Goal: Task Accomplishment & Management: Manage account settings

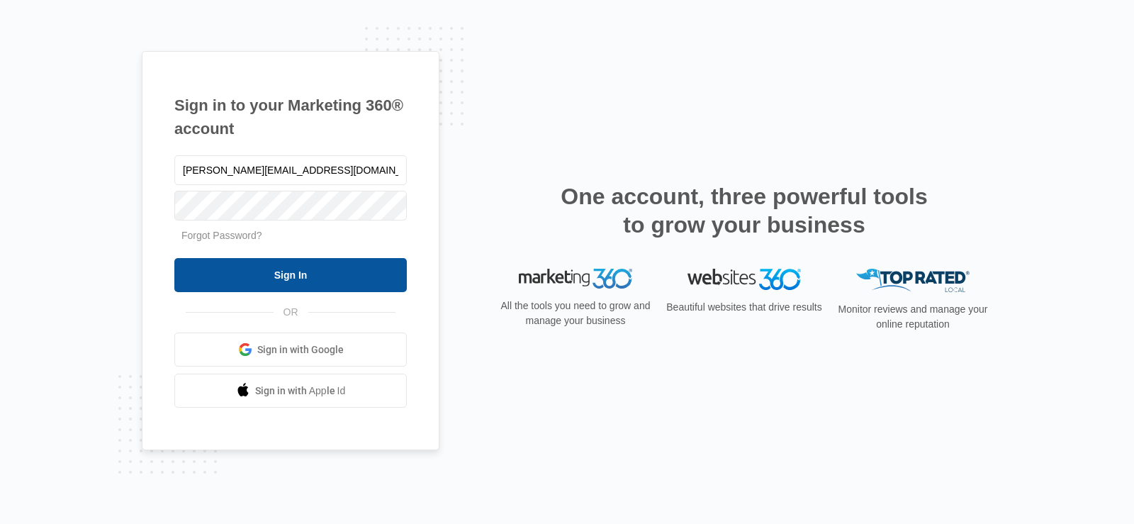
type input "[PERSON_NAME][EMAIL_ADDRESS][DOMAIN_NAME]"
click at [277, 270] on input "Sign In" at bounding box center [290, 275] width 233 height 34
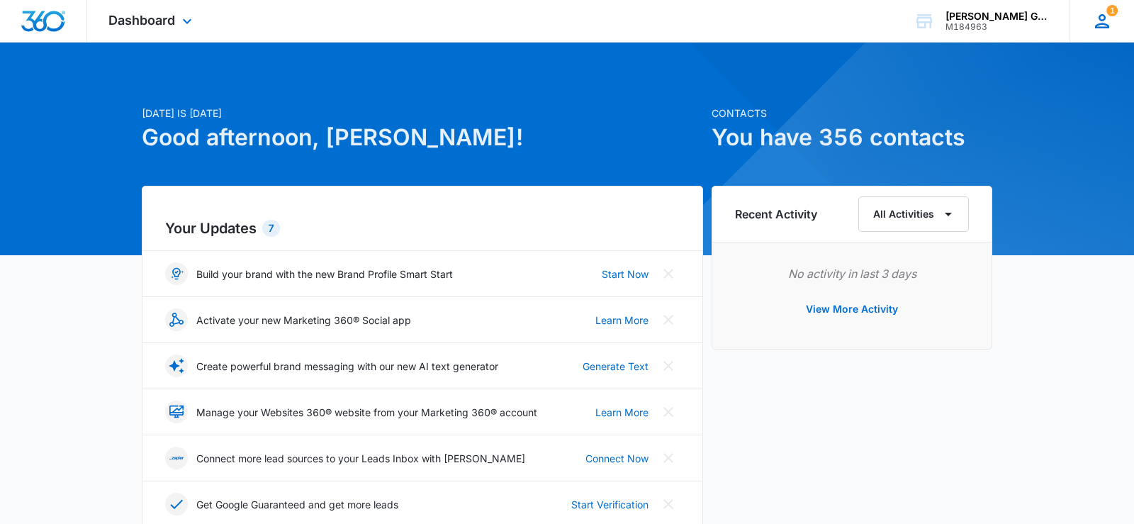
click at [1102, 23] on icon at bounding box center [1102, 21] width 14 height 14
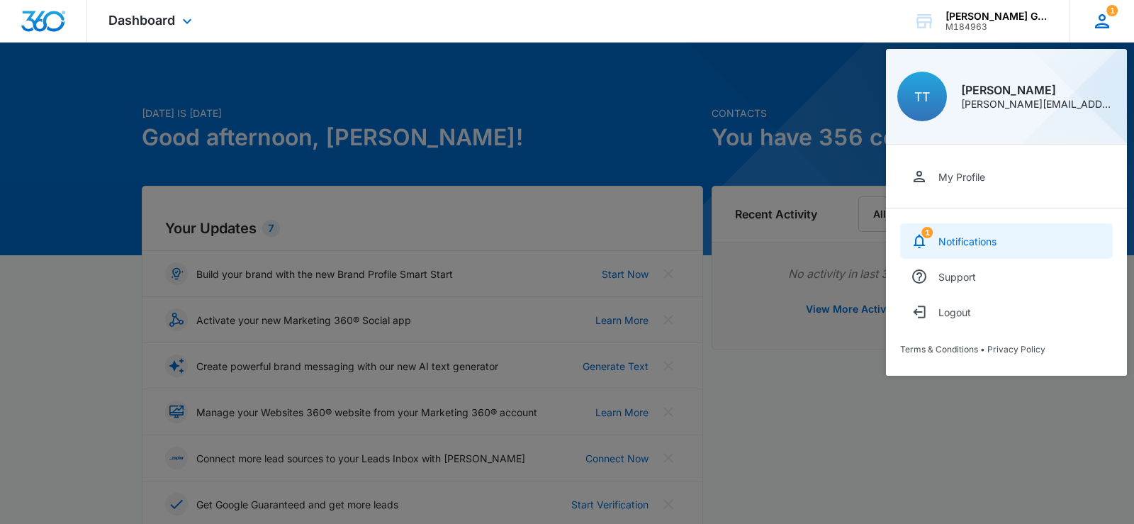
click at [979, 240] on div "Notifications" at bounding box center [968, 241] width 58 height 12
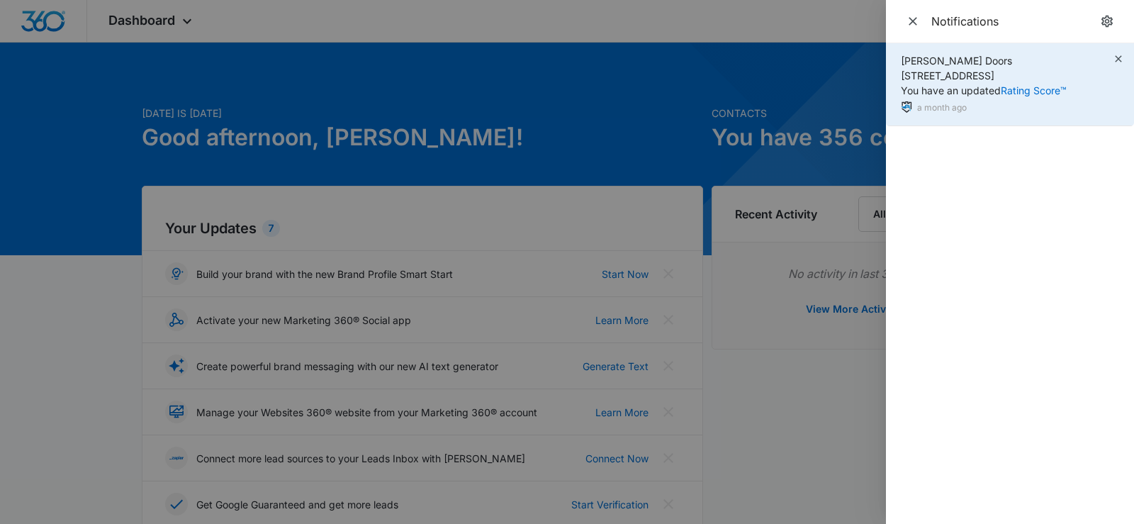
click at [947, 93] on span "Thomas Garage Doors 320 SE Pine St, Albany, OR You have an updated Rating Score™" at bounding box center [984, 76] width 166 height 42
click at [951, 125] on div "Thomas Garage Doors 320 SE Pine St, Albany, OR You have an updated Rating Score…" at bounding box center [1010, 84] width 248 height 83
click at [951, 114] on div "a month ago" at bounding box center [984, 108] width 166 height 15
click at [1055, 95] on link "Rating Score™" at bounding box center [1034, 90] width 66 height 12
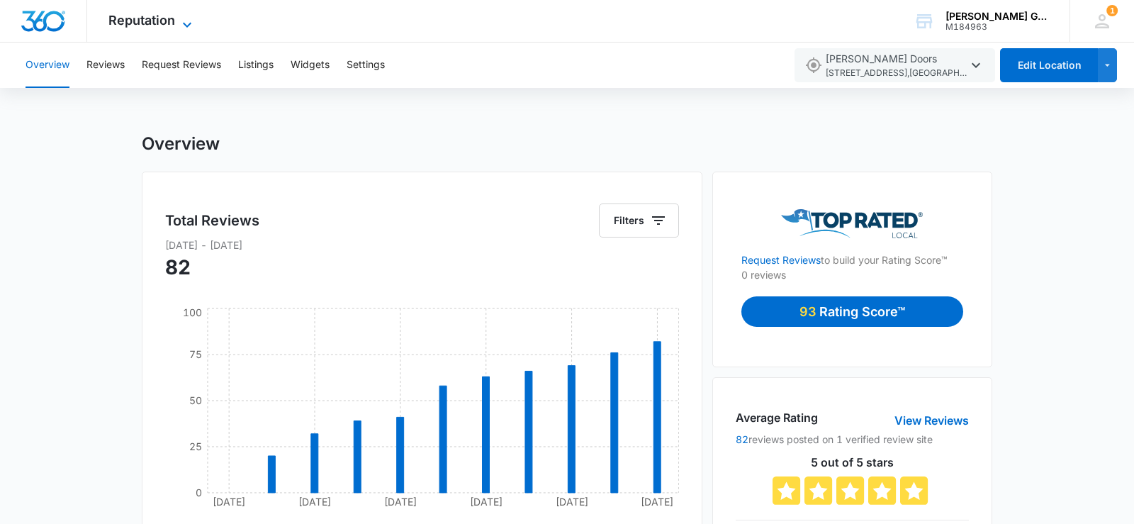
click at [169, 21] on span "Reputation" at bounding box center [141, 20] width 67 height 15
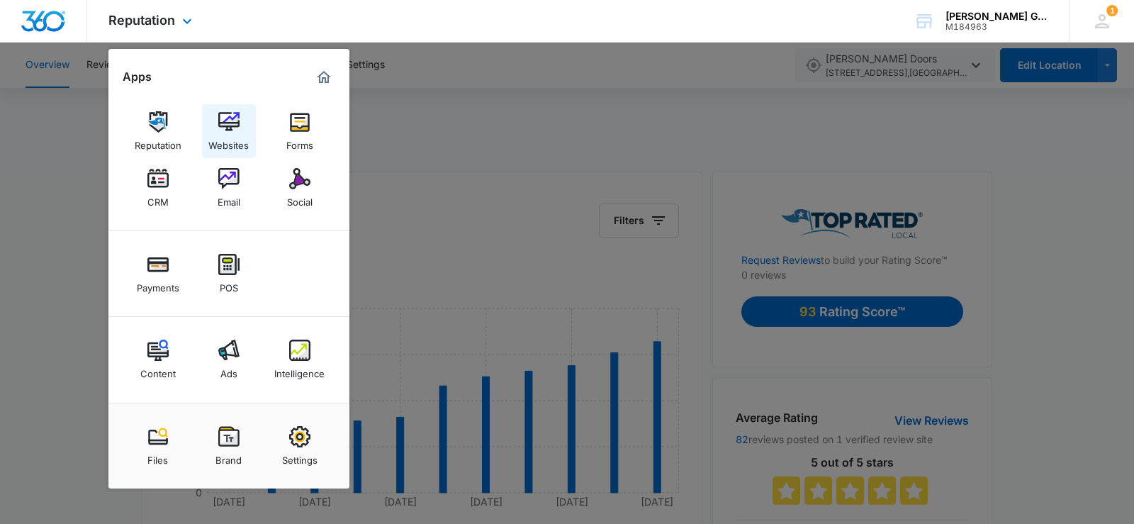
click at [215, 115] on link "Websites" at bounding box center [229, 131] width 54 height 54
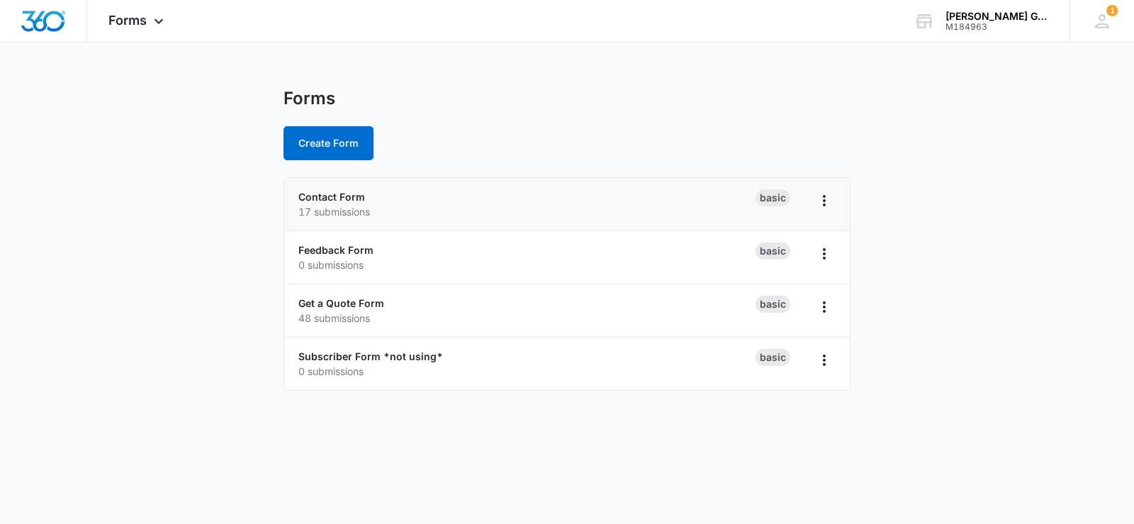
click at [425, 207] on p "17 submissions" at bounding box center [526, 211] width 457 height 15
click at [826, 208] on icon "Overflow Menu" at bounding box center [824, 200] width 17 height 17
click at [562, 201] on div "Contact Form 17 submissions" at bounding box center [526, 204] width 457 height 30
click at [307, 215] on p "17 submissions" at bounding box center [526, 211] width 457 height 15
click at [318, 199] on link "Contact Form" at bounding box center [331, 197] width 67 height 12
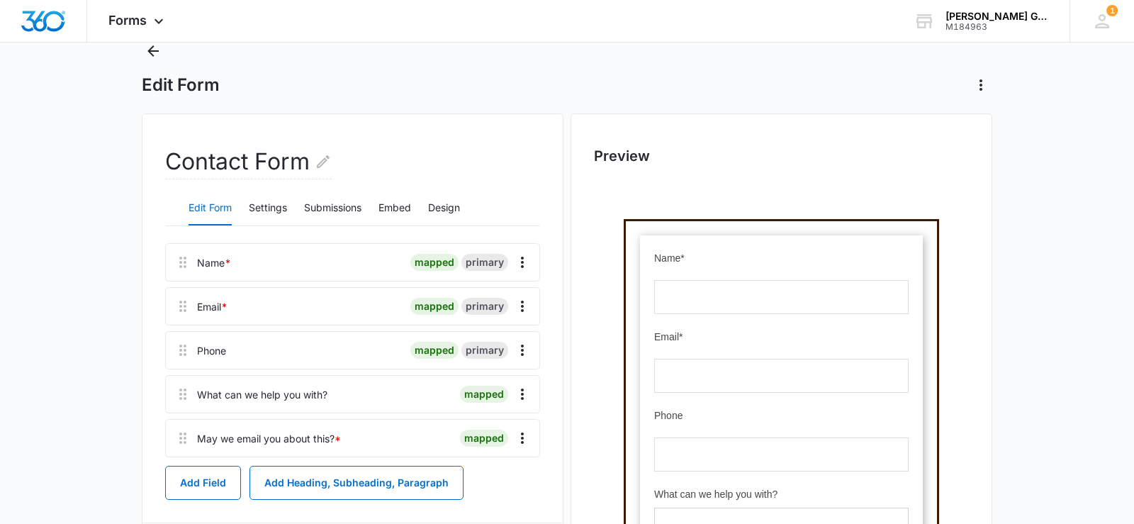
scroll to position [72, 0]
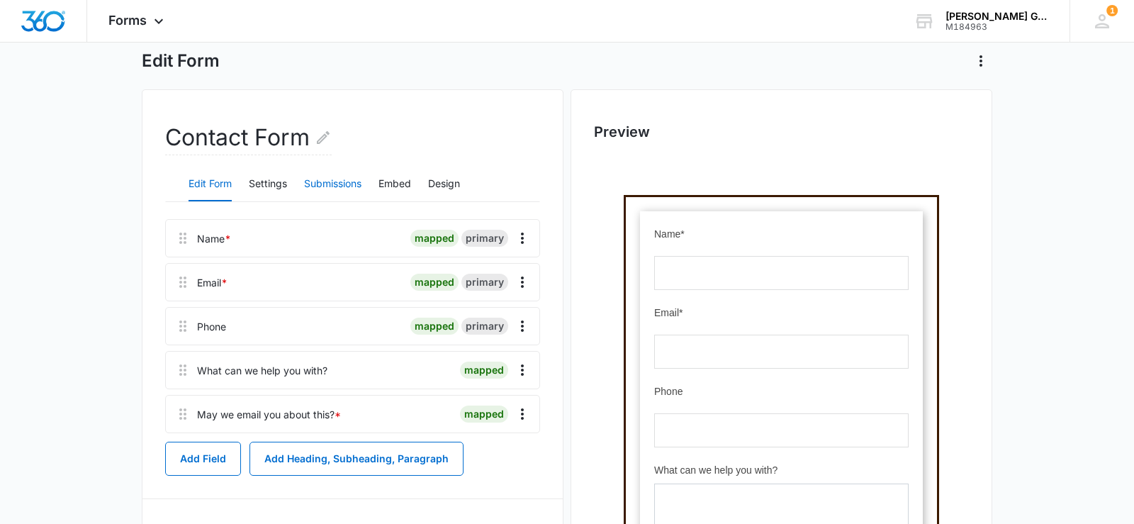
click at [327, 186] on button "Submissions" at bounding box center [332, 184] width 57 height 34
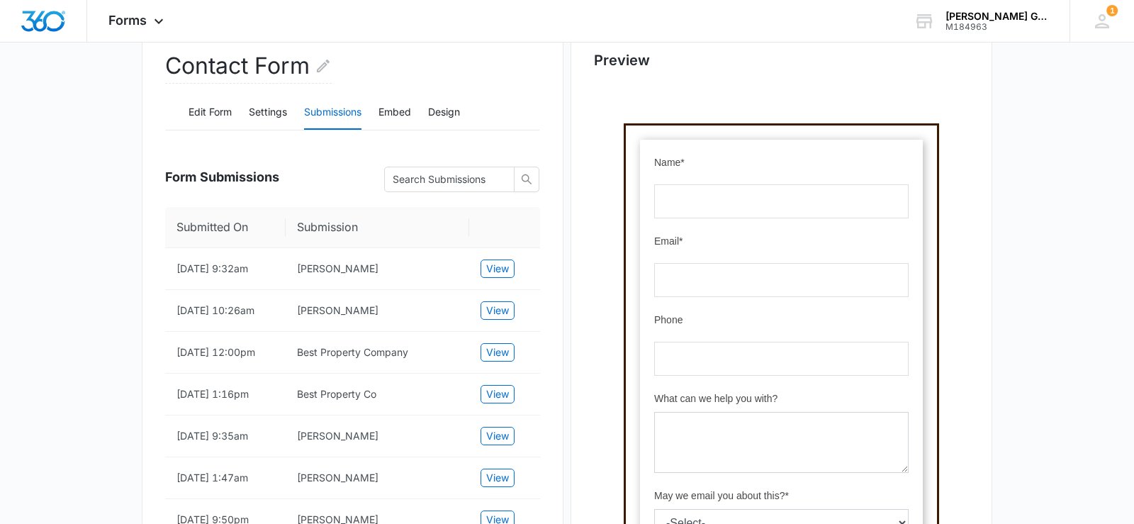
scroll to position [145, 0]
click at [504, 271] on span "View" at bounding box center [497, 268] width 23 height 16
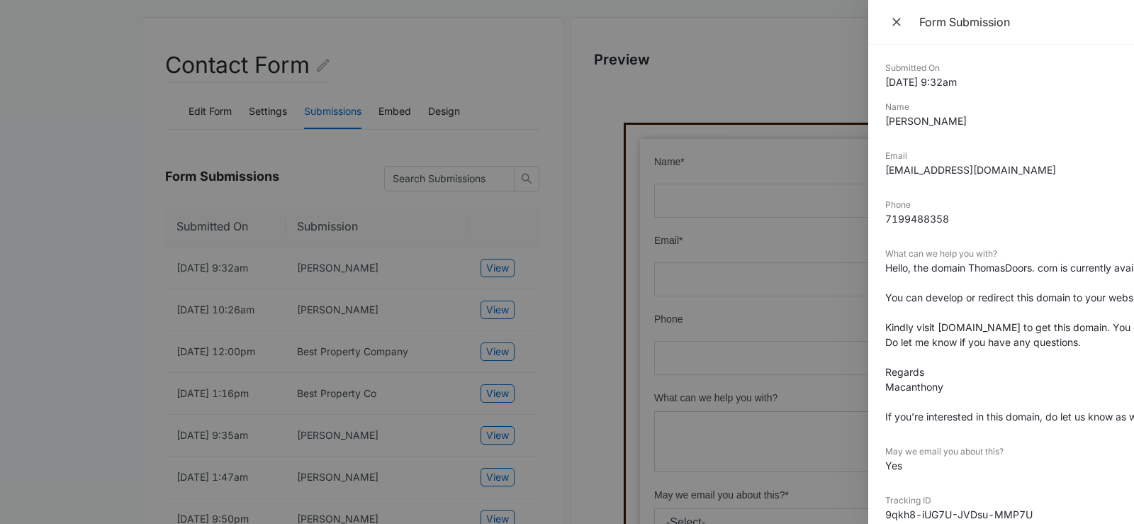
click at [796, 81] on div at bounding box center [567, 262] width 1134 height 524
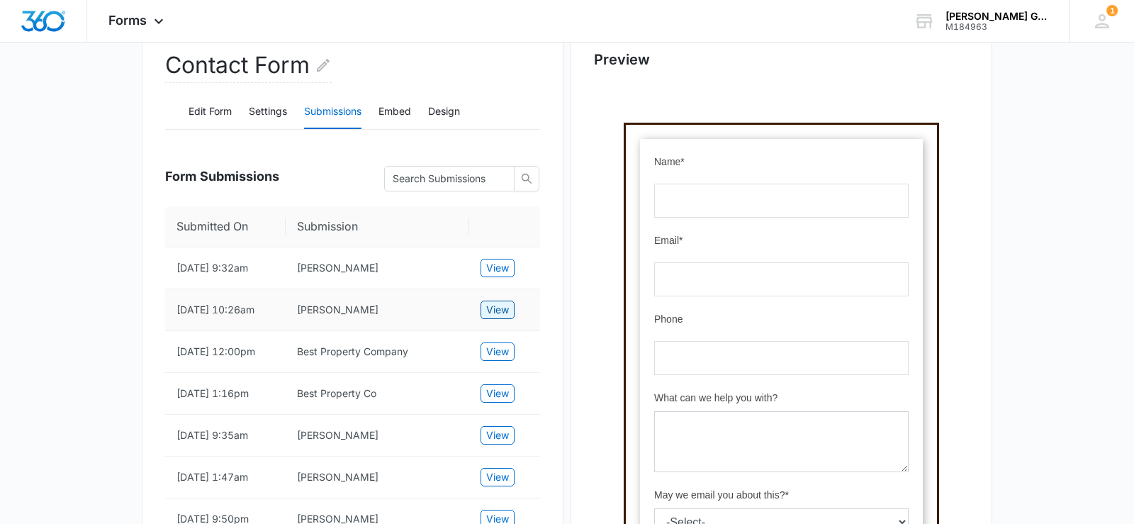
click at [493, 311] on span "View" at bounding box center [497, 310] width 23 height 16
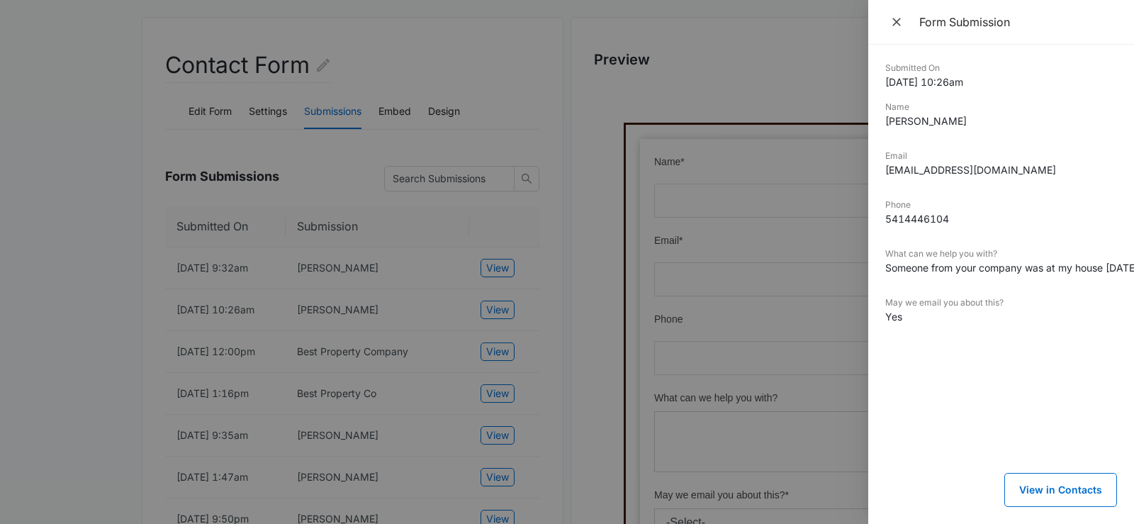
click at [969, 270] on dd "Someone from your company was at my house [DATE] and gave me a quote for the in…" at bounding box center [1002, 267] width 232 height 15
click at [1005, 278] on div "What can we help you with? Someone from your company was at my house [DATE] and…" at bounding box center [1002, 266] width 232 height 38
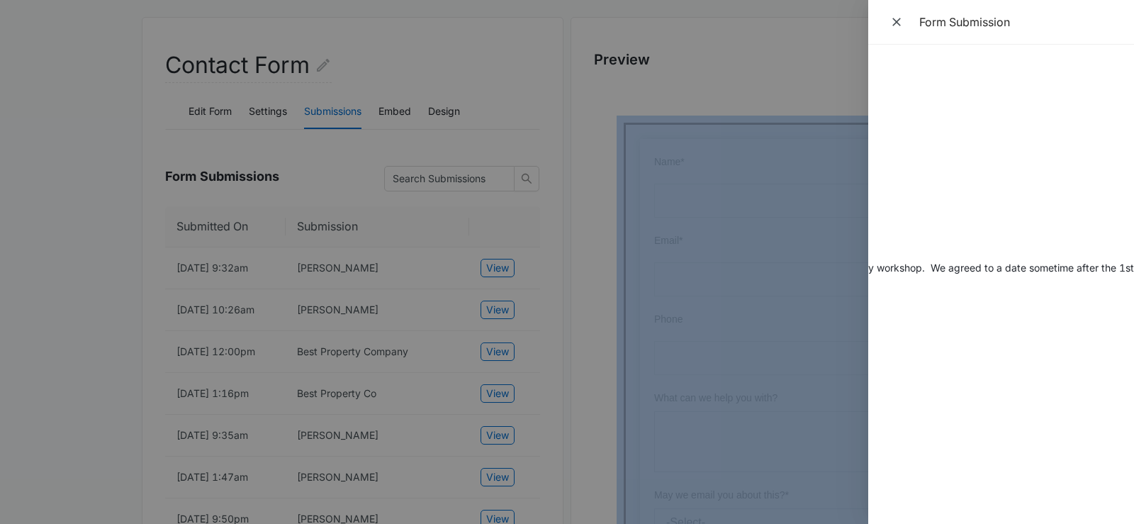
scroll to position [0, 736]
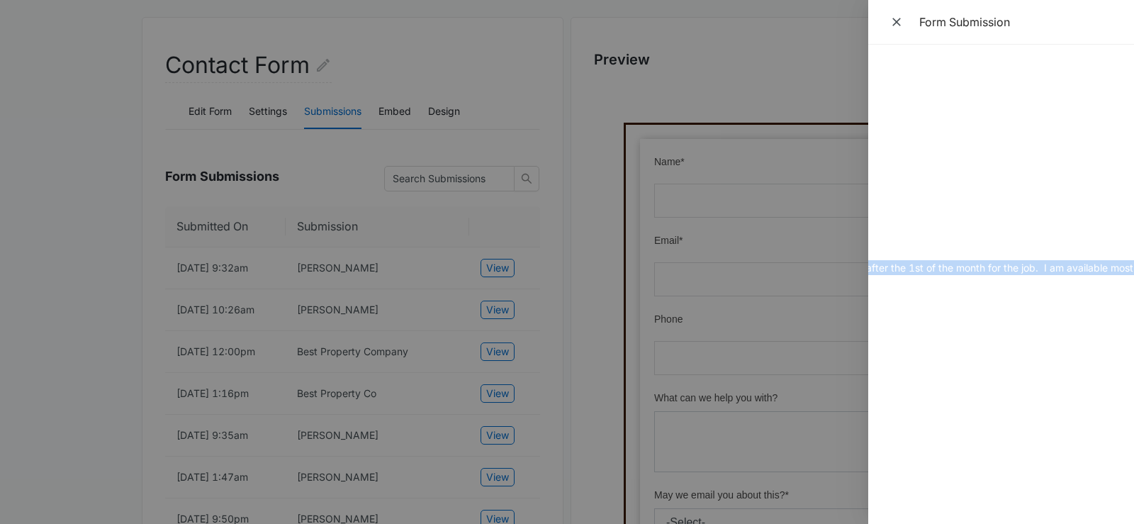
drag, startPoint x: 995, startPoint y: 263, endPoint x: 993, endPoint y: 301, distance: 38.3
click at [993, 301] on div "Submitted On [DATE] 10:26am Name [PERSON_NAME] Email [EMAIL_ADDRESS][DOMAIN_NAM…" at bounding box center [1002, 284] width 266 height 479
click at [381, 263] on dd "Someone from your company was at my house [DATE] and gave me a quote for the in…" at bounding box center [266, 267] width 232 height 15
drag, startPoint x: 1042, startPoint y: 268, endPoint x: 908, endPoint y: 269, distance: 133.3
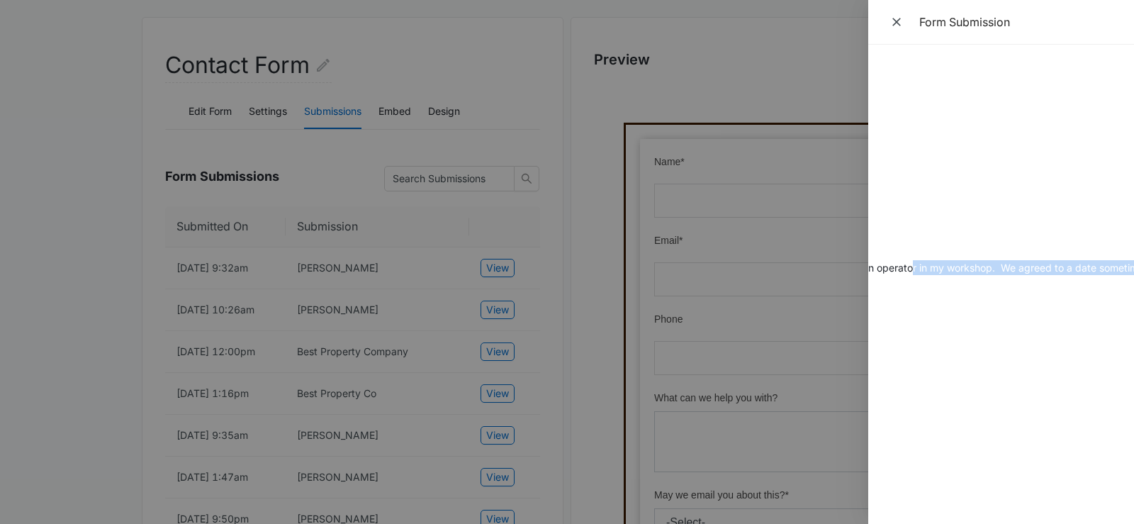
click at [662, 269] on dd "Someone from your company was at my house [DATE] and gave me a quote for the in…" at bounding box center [546, 267] width 232 height 15
drag, startPoint x: 892, startPoint y: 264, endPoint x: 861, endPoint y: 266, distance: 30.5
click at [861, 266] on dd "Someone from your company was at my house [DATE] and gave me a quote for the in…" at bounding box center [778, 267] width 232 height 15
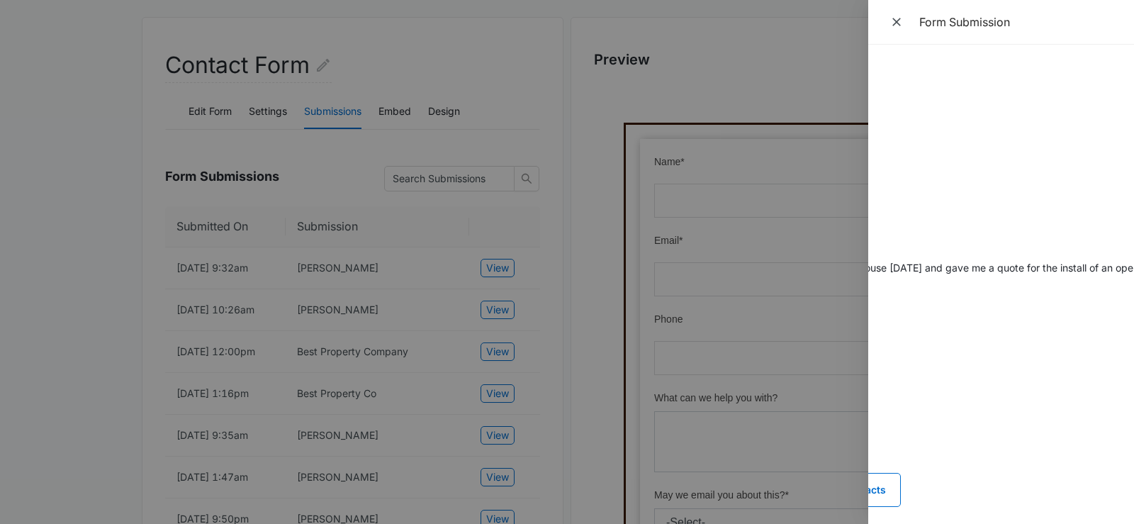
click at [898, 267] on dd "Someone from your company was at my house [DATE] and gave me a quote for the in…" at bounding box center [785, 267] width 232 height 15
drag, startPoint x: 1054, startPoint y: 265, endPoint x: 1098, endPoint y: 269, distance: 44.2
click at [707, 270] on dd "Someone from your company was at my house [DATE] and gave me a quote for the in…" at bounding box center [591, 267] width 232 height 15
click at [707, 269] on dd "Someone from your company was at my house [DATE] and gave me a quote for the in…" at bounding box center [591, 267] width 232 height 15
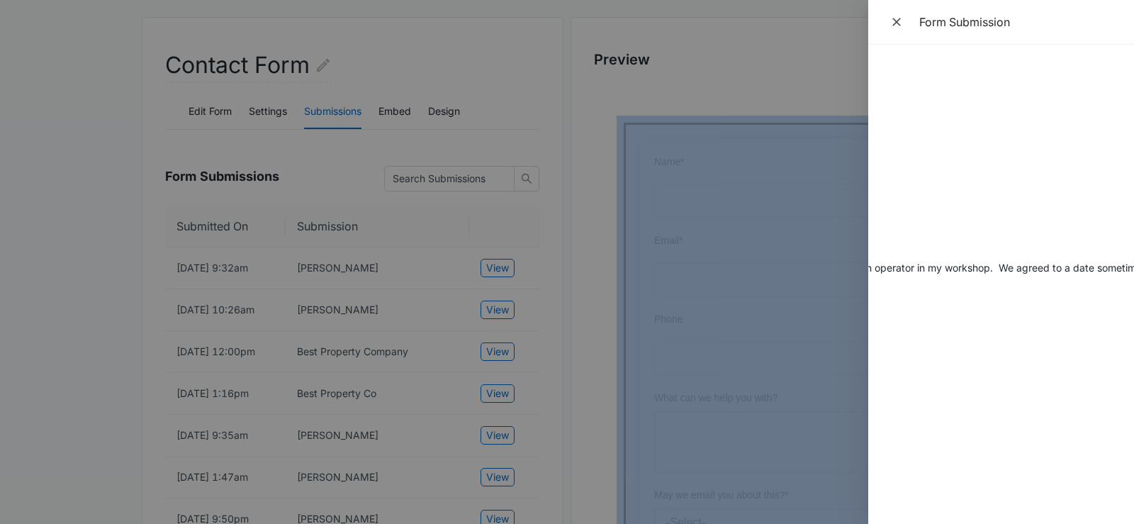
scroll to position [0, 470]
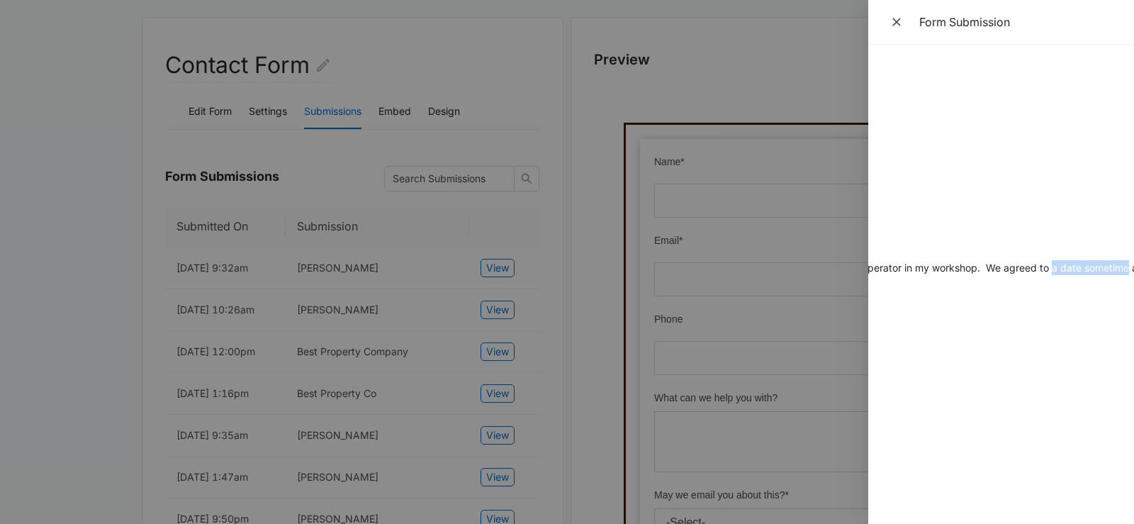
drag, startPoint x: 1112, startPoint y: 267, endPoint x: 1123, endPoint y: 267, distance: 11.3
click at [647, 267] on dd "Someone from your company was at my house [DATE] and gave me a quote for the in…" at bounding box center [531, 267] width 232 height 15
click at [647, 266] on dd "Someone from your company was at my house [DATE] and gave me a quote for the in…" at bounding box center [531, 267] width 232 height 15
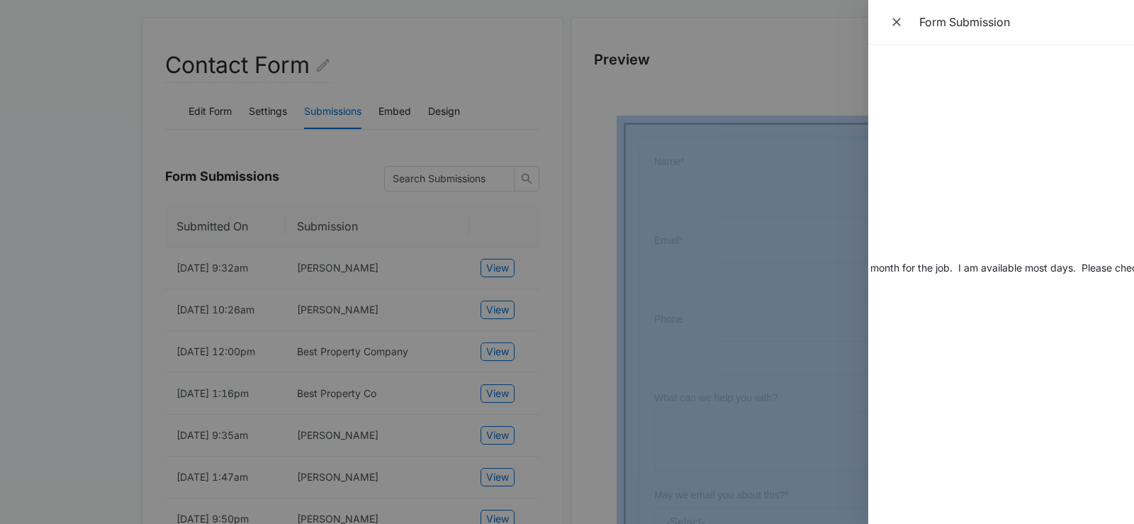
drag, startPoint x: 1125, startPoint y: 267, endPoint x: 1145, endPoint y: 267, distance: 19.9
click at [296, 267] on dd "Someone from your company was at my house [DATE] and gave me a quote for the in…" at bounding box center [180, 267] width 232 height 15
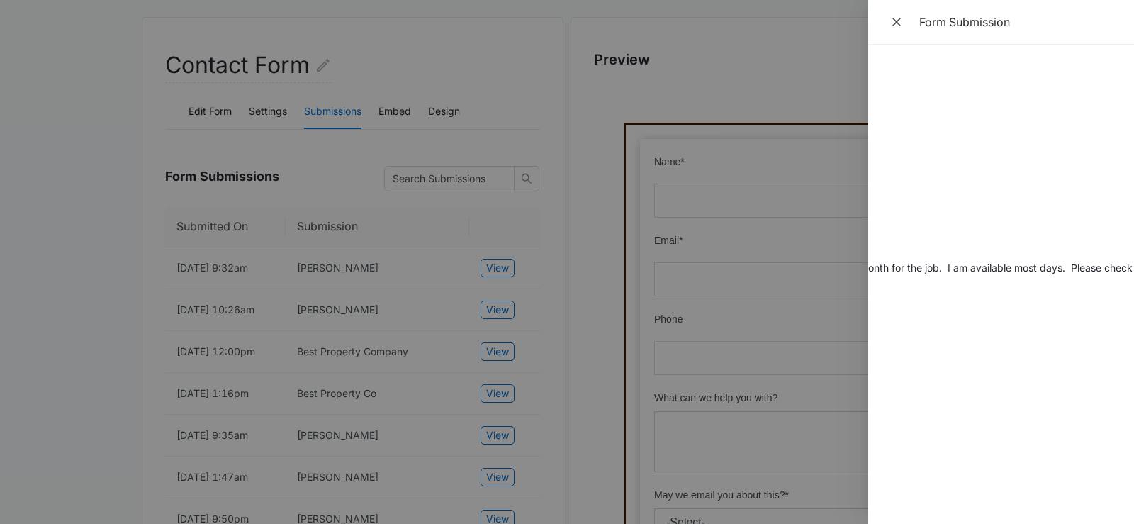
click at [285, 265] on dd "Someone from your company was at my house [DATE] and gave me a quote for the in…" at bounding box center [169, 267] width 232 height 15
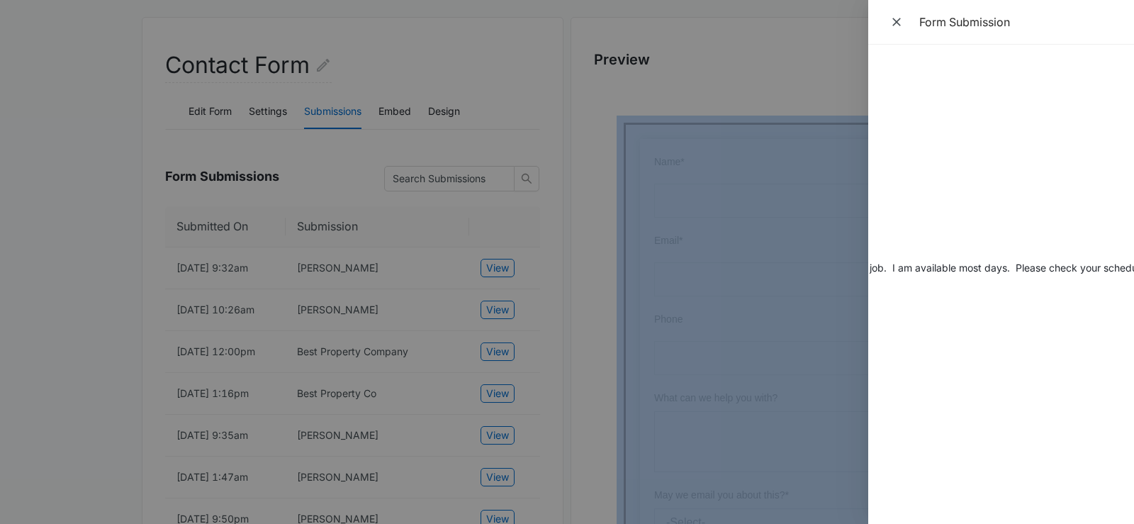
scroll to position [0, 923]
drag, startPoint x: 1115, startPoint y: 269, endPoint x: 1134, endPoint y: 270, distance: 19.9
click at [198, 270] on dd "Someone from your company was at my house [DATE] and gave me a quote for the in…" at bounding box center [82, 267] width 232 height 15
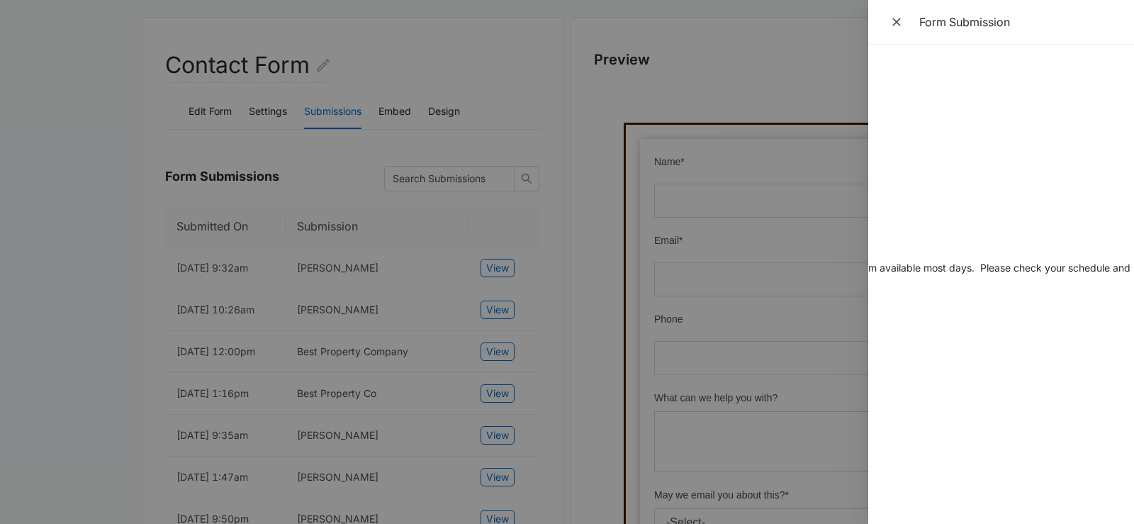
click at [194, 270] on dd "Someone from your company was at my house [DATE] and gave me a quote for the in…" at bounding box center [78, 267] width 232 height 15
drag, startPoint x: 1104, startPoint y: 270, endPoint x: 1148, endPoint y: 274, distance: 44.1
click at [1134, 274] on div "Submitted On [DATE] 10:26am Name [PERSON_NAME] Email [EMAIL_ADDRESS][DOMAIN_NAM…" at bounding box center [1002, 284] width 266 height 479
click at [898, 23] on icon "Close" at bounding box center [897, 22] width 14 height 14
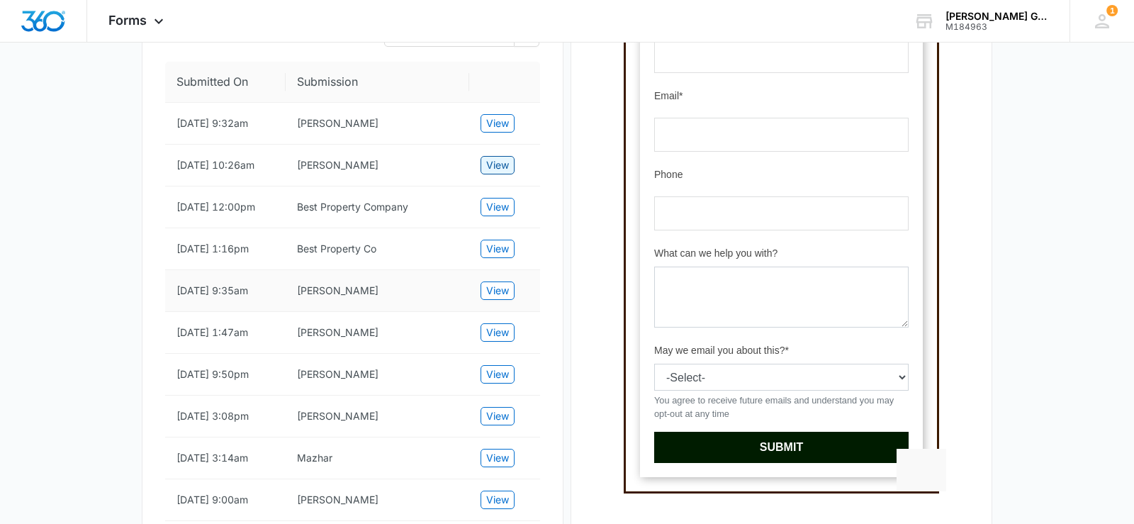
scroll to position [0, 0]
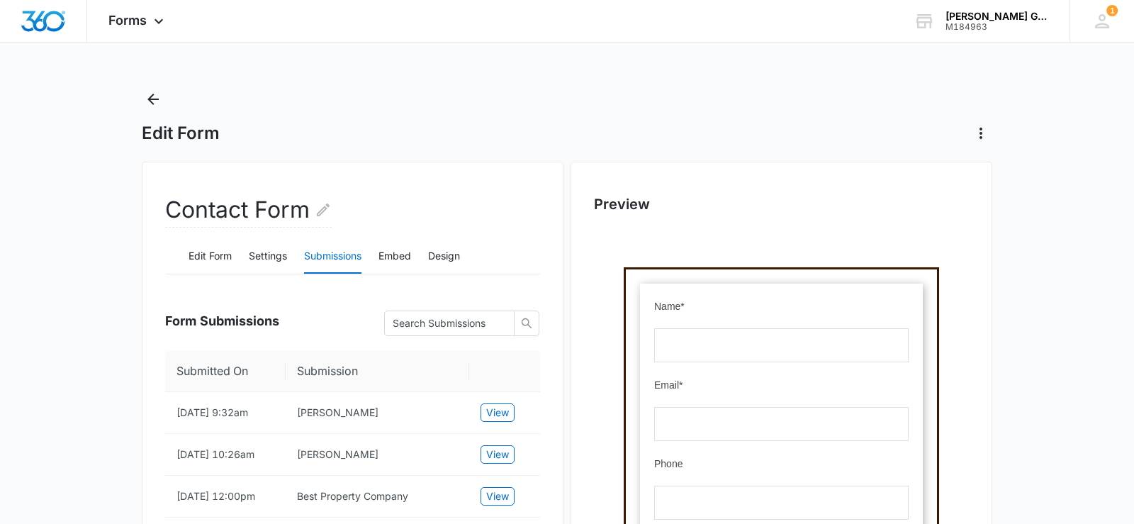
click at [152, 101] on icon "Back" at bounding box center [153, 99] width 17 height 17
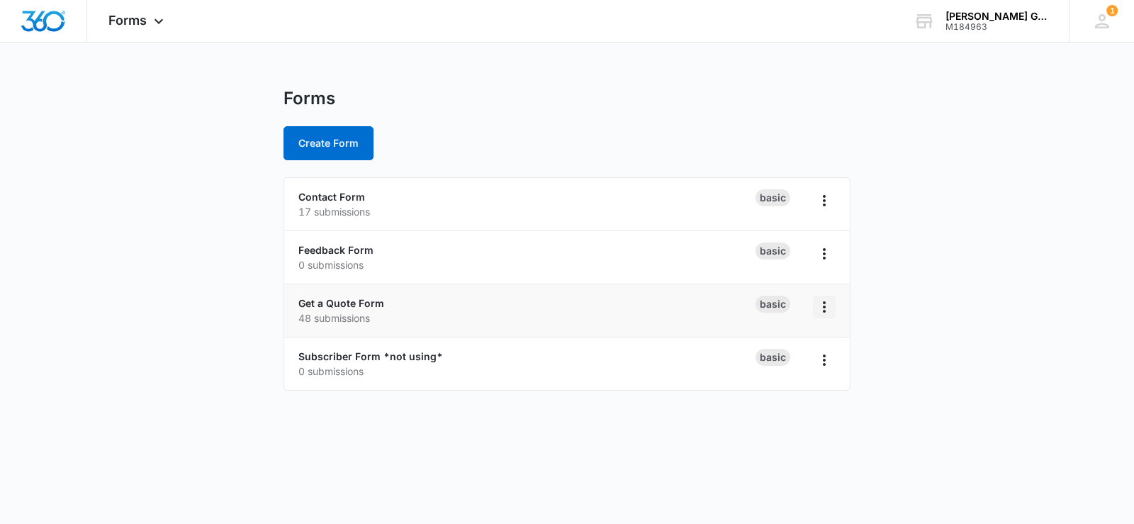
click at [827, 303] on icon "Overflow Menu" at bounding box center [824, 306] width 17 height 17
click at [360, 306] on link "Get a Quote Form" at bounding box center [341, 303] width 86 height 12
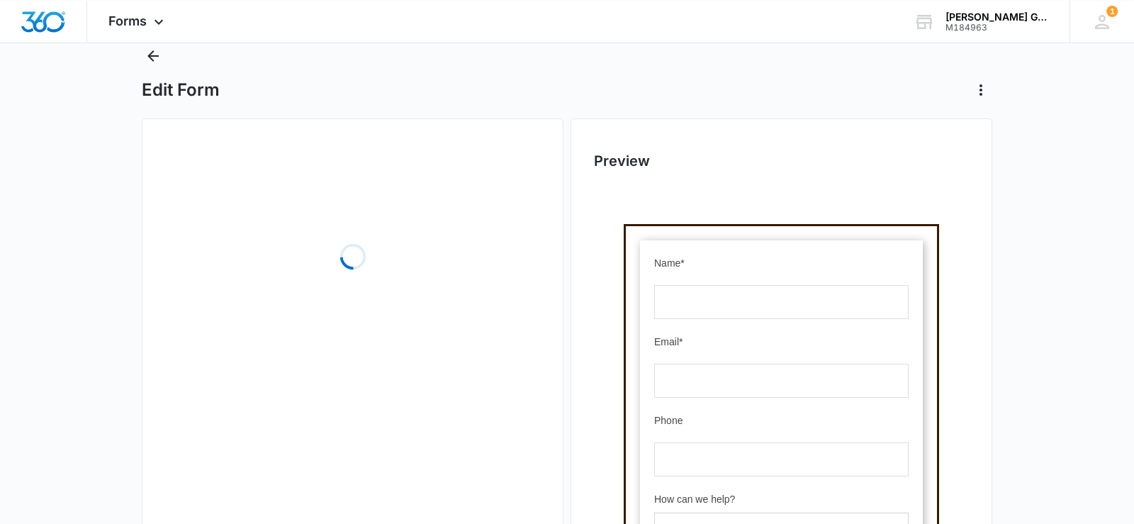
scroll to position [72, 0]
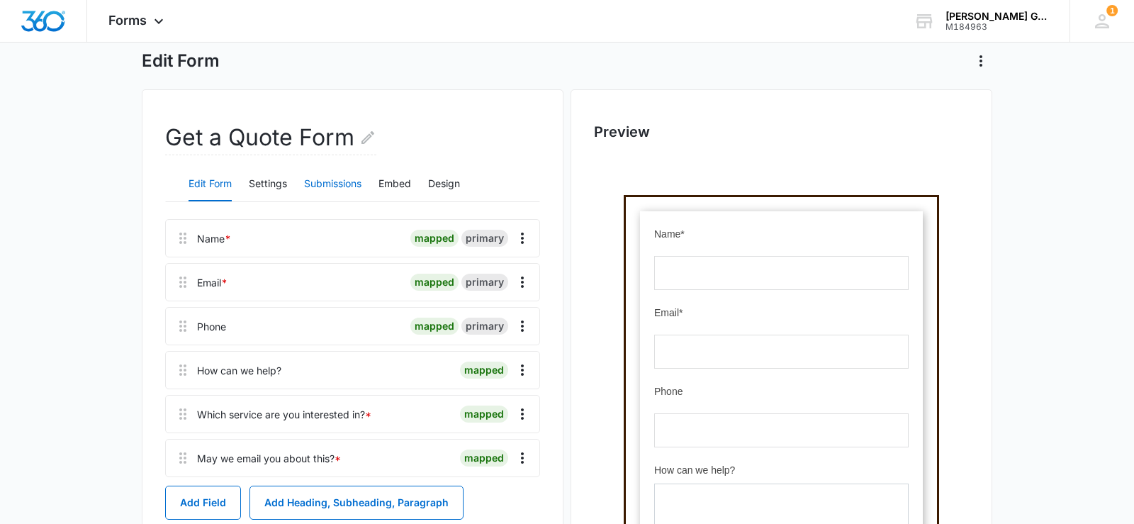
click at [359, 186] on button "Submissions" at bounding box center [332, 184] width 57 height 34
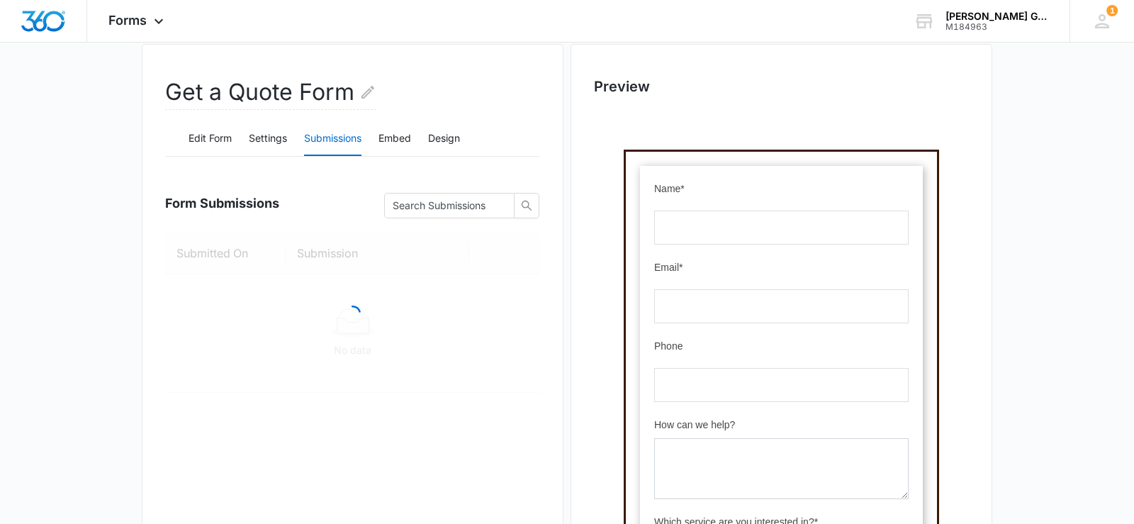
scroll to position [145, 0]
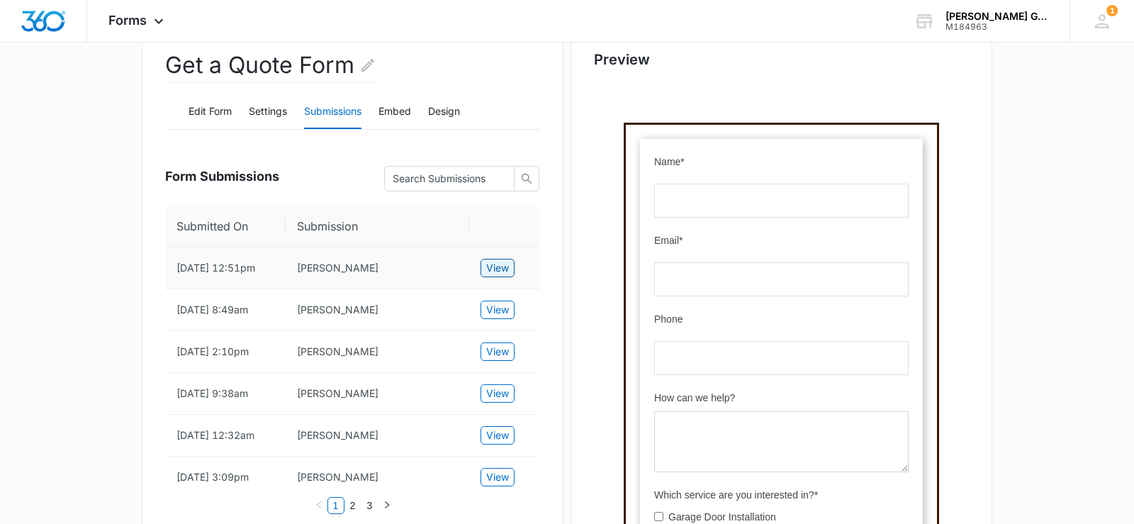
click at [497, 271] on span "View" at bounding box center [497, 268] width 23 height 16
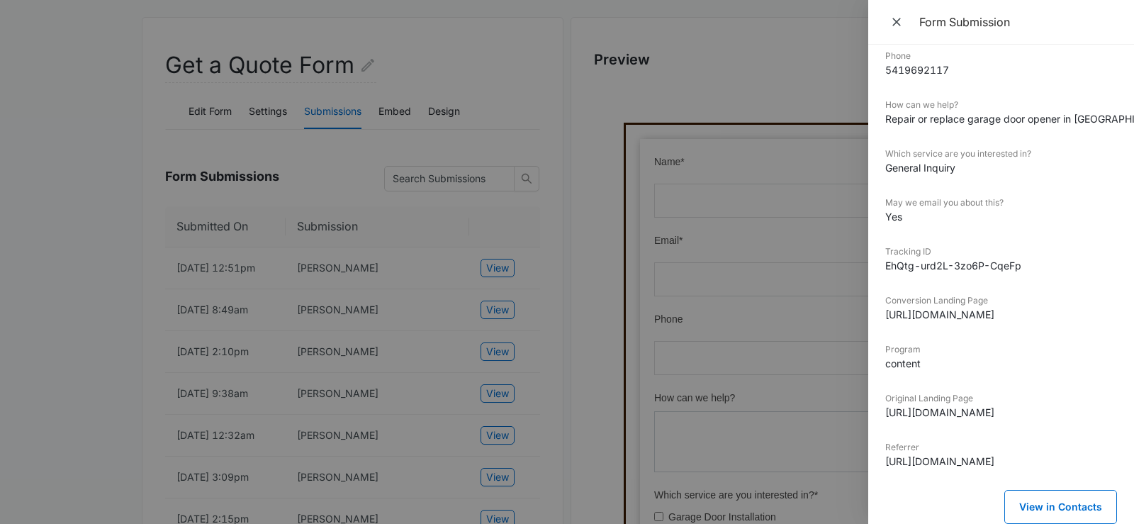
scroll to position [0, 0]
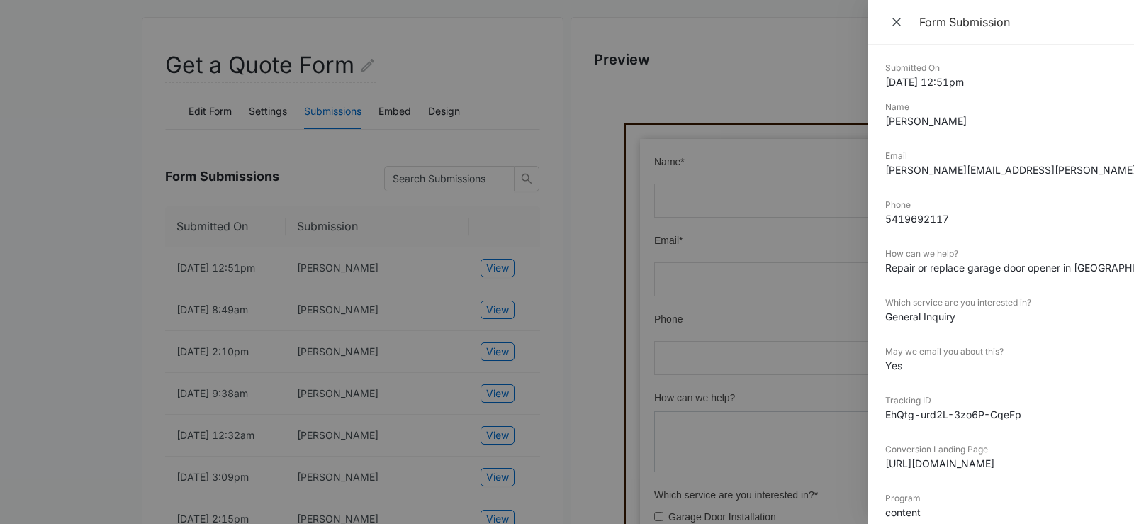
click at [91, 220] on div at bounding box center [567, 262] width 1134 height 524
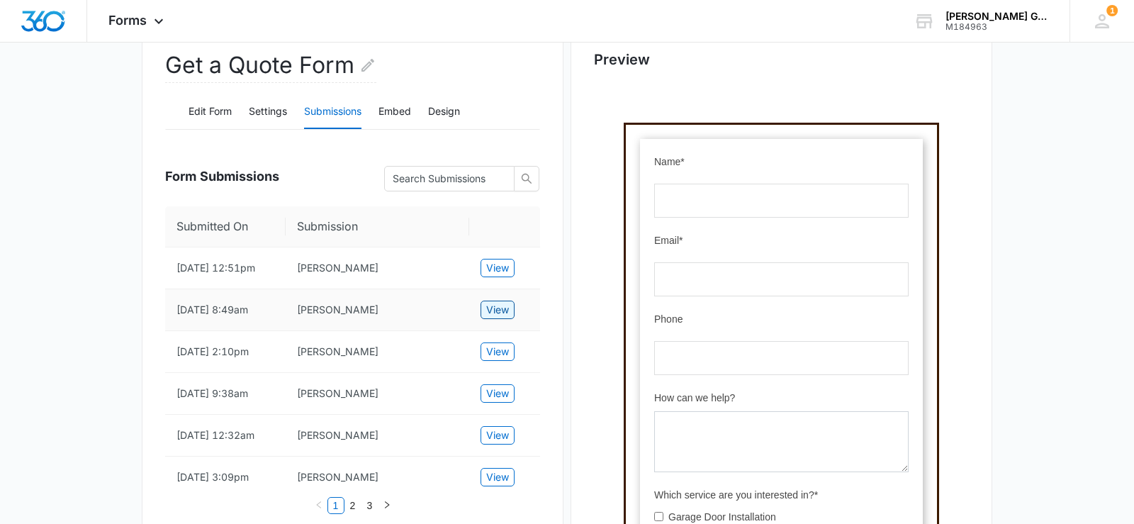
click at [513, 319] on button "View" at bounding box center [498, 310] width 34 height 18
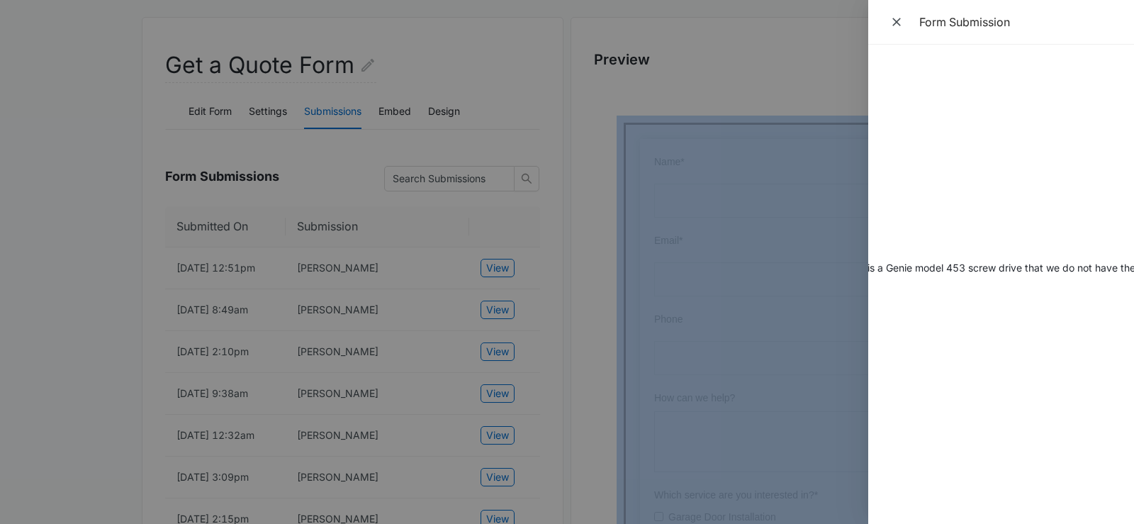
scroll to position [0, 395]
drag, startPoint x: 1048, startPoint y: 265, endPoint x: 1146, endPoint y: 277, distance: 98.5
click at [1134, 277] on div "Submitted On [DATE] 8:49am Name [PERSON_NAME] [EMAIL_ADDRESS][DOMAIN_NAME] Phon…" at bounding box center [1002, 284] width 266 height 479
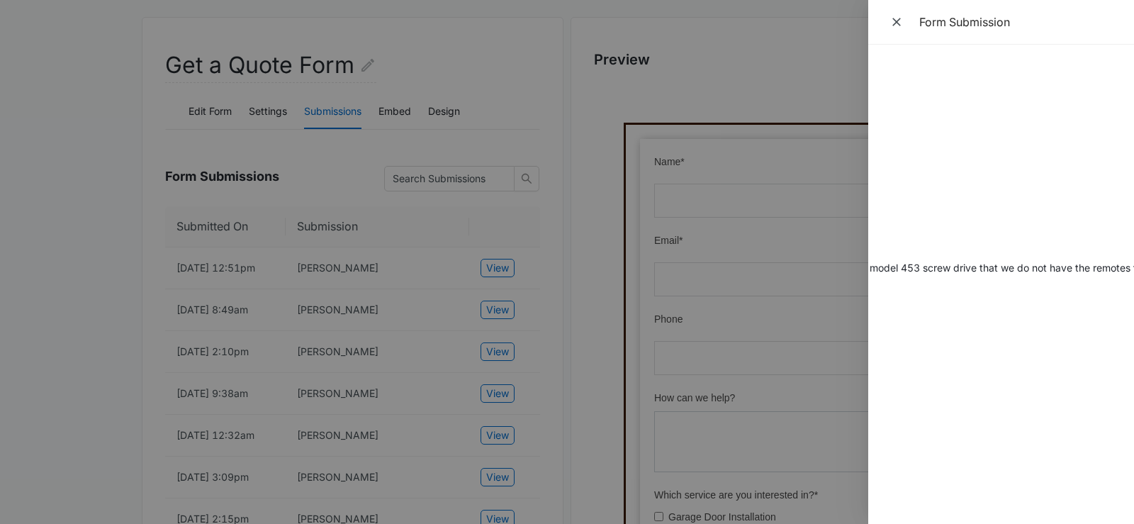
click at [722, 272] on dd "Hello, we need a replacement garage door opener motor. The old one is a Genie m…" at bounding box center [607, 267] width 232 height 15
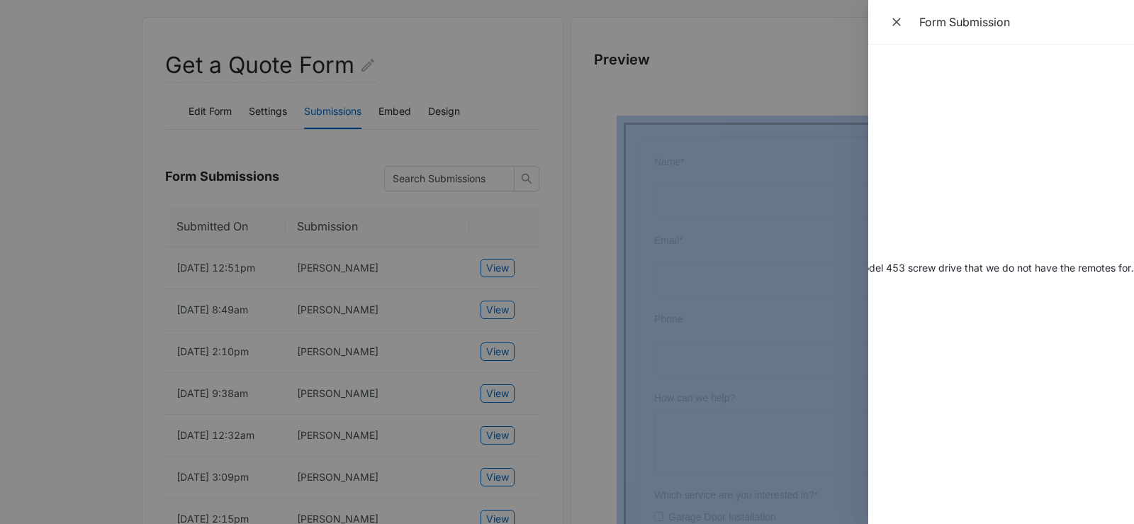
drag, startPoint x: 1095, startPoint y: 262, endPoint x: 1152, endPoint y: 269, distance: 57.2
click at [1134, 269] on div "Submitted On [DATE] 8:49am Name [PERSON_NAME] [EMAIL_ADDRESS][DOMAIN_NAME] Phon…" at bounding box center [1002, 284] width 266 height 479
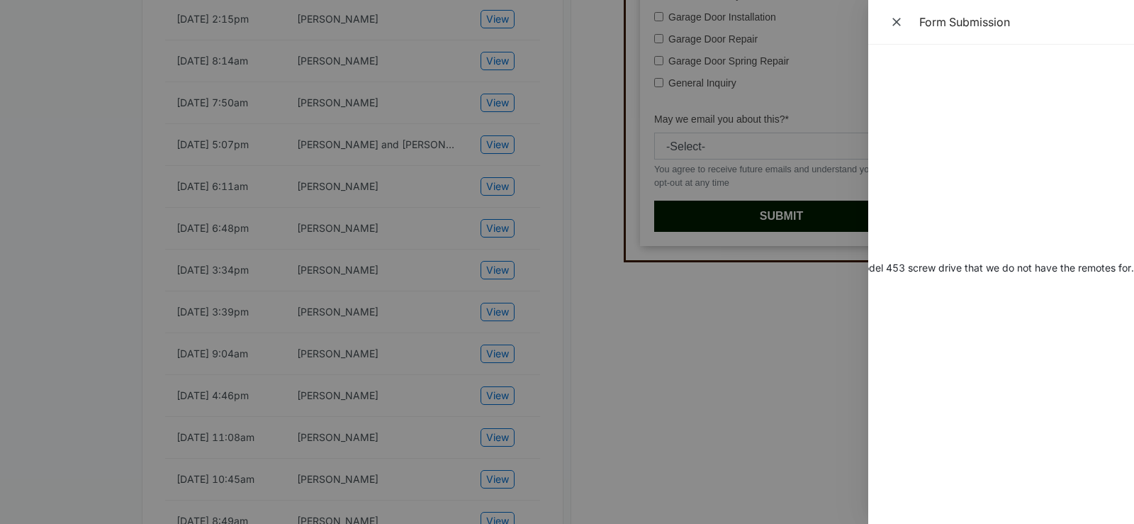
scroll to position [0, 0]
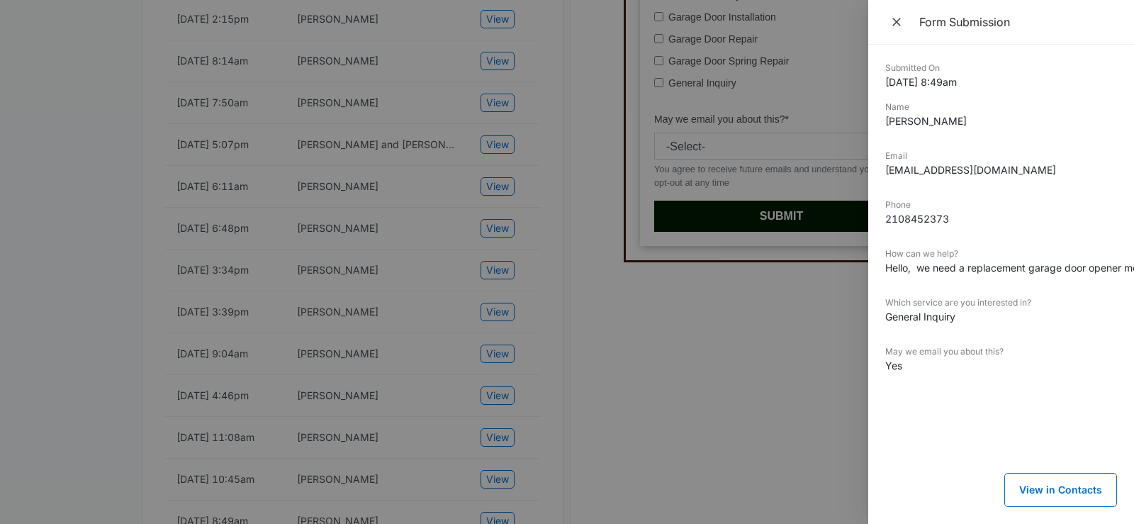
drag, startPoint x: 1112, startPoint y: 267, endPoint x: 803, endPoint y: 261, distance: 309.9
click at [869, 261] on div "Submitted On [DATE] 8:49am Name [PERSON_NAME] [EMAIL_ADDRESS][DOMAIN_NAME] Phon…" at bounding box center [1002, 284] width 266 height 479
click at [971, 345] on dl "Submitted On [DATE] 8:49am Name [PERSON_NAME] [EMAIL_ADDRESS][DOMAIN_NAME] Phon…" at bounding box center [1002, 228] width 232 height 333
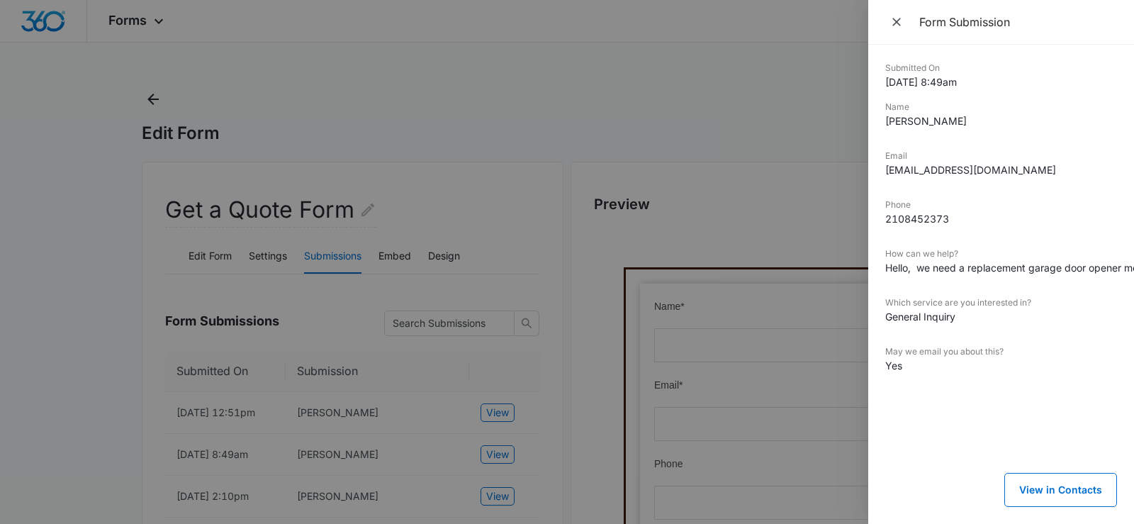
click at [801, 197] on div at bounding box center [567, 262] width 1134 height 524
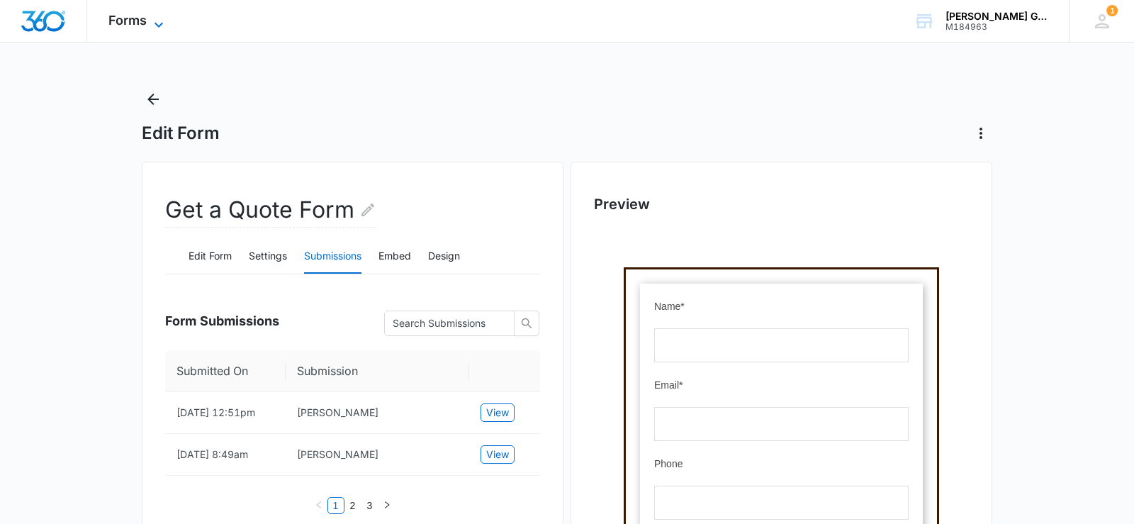
click at [155, 21] on icon at bounding box center [158, 24] width 17 height 17
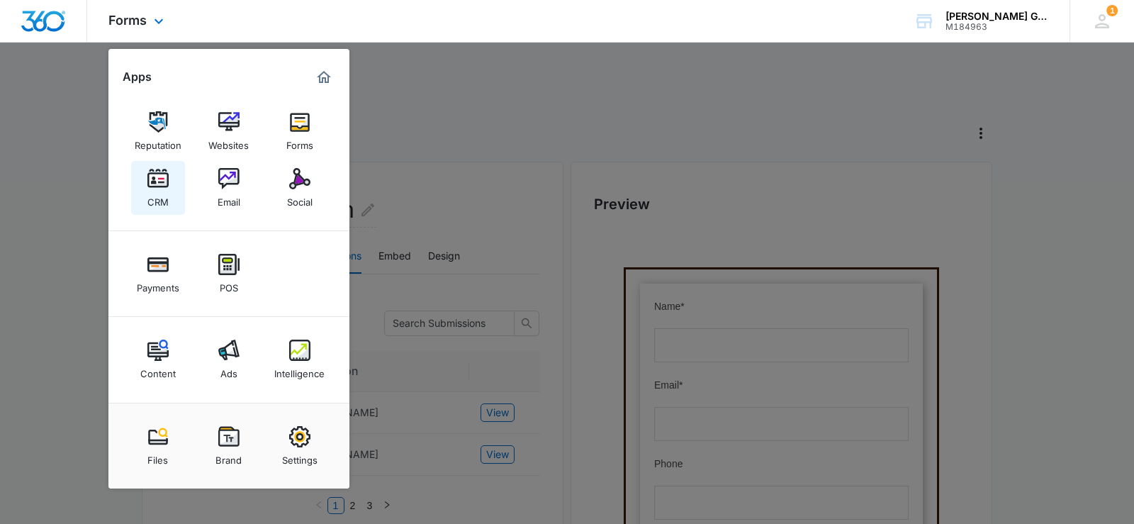
click at [153, 184] on img at bounding box center [157, 178] width 21 height 21
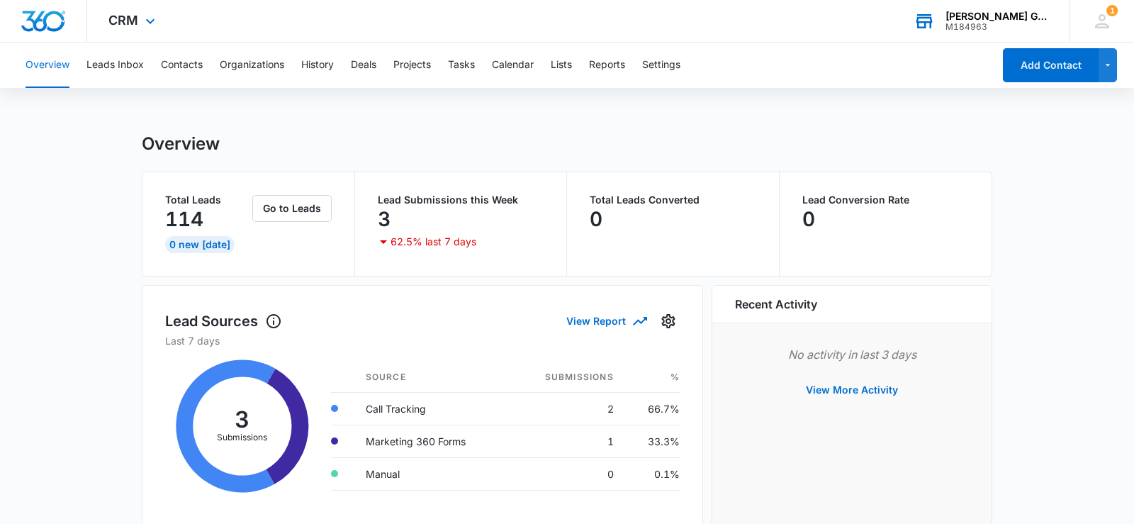
click at [1020, 20] on div "[PERSON_NAME] Garage Doors Installation And Service LLC" at bounding box center [998, 16] width 104 height 11
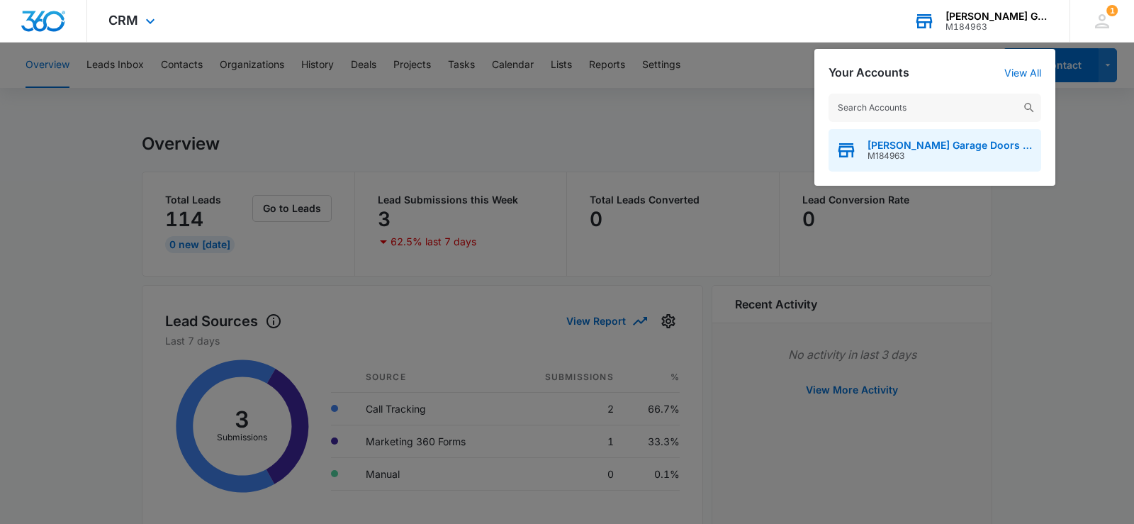
click at [913, 166] on div "[PERSON_NAME] Garage Doors Installation And Service LLC M184963" at bounding box center [935, 150] width 213 height 43
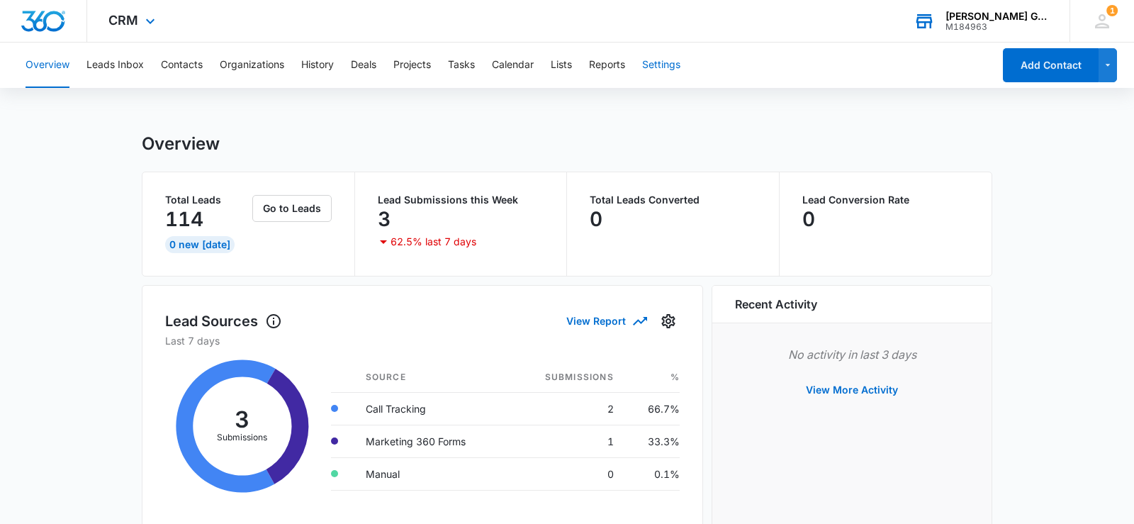
click at [676, 77] on button "Settings" at bounding box center [661, 65] width 38 height 45
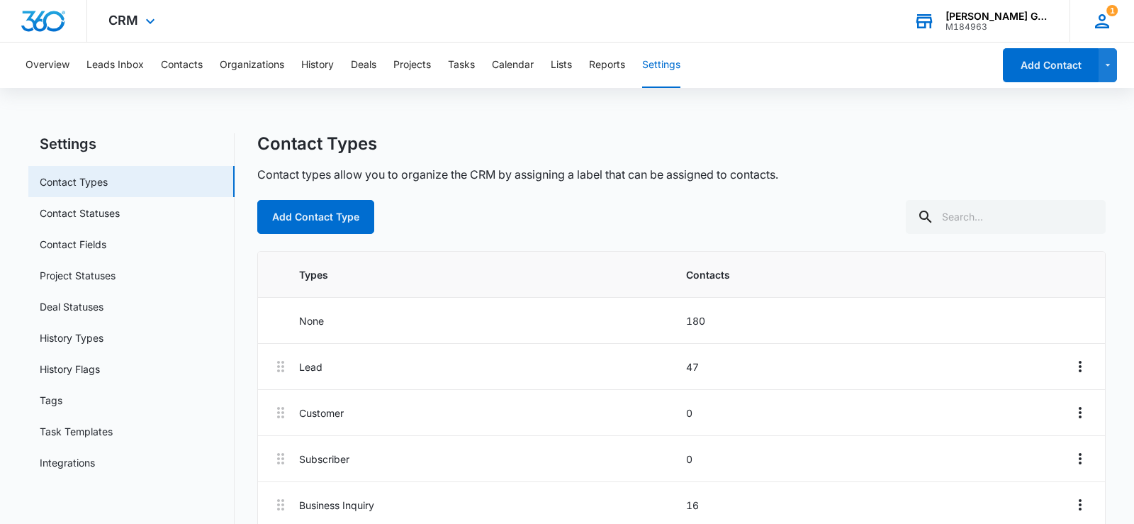
click at [1100, 34] on div "1 TT [PERSON_NAME] [PERSON_NAME][EMAIL_ADDRESS][DOMAIN_NAME] My Profile 1 Notif…" at bounding box center [1102, 21] width 65 height 42
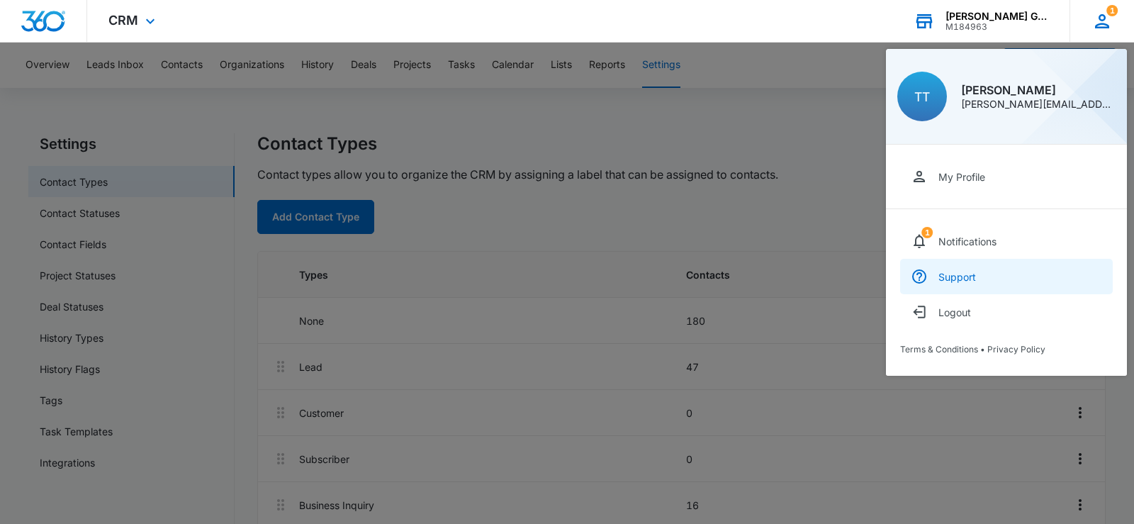
click at [961, 269] on link "Support" at bounding box center [1006, 276] width 213 height 35
click at [160, 30] on div "CRM Apps Reputation Websites Forms CRM Email Social Payments POS Content Ads In…" at bounding box center [133, 21] width 93 height 42
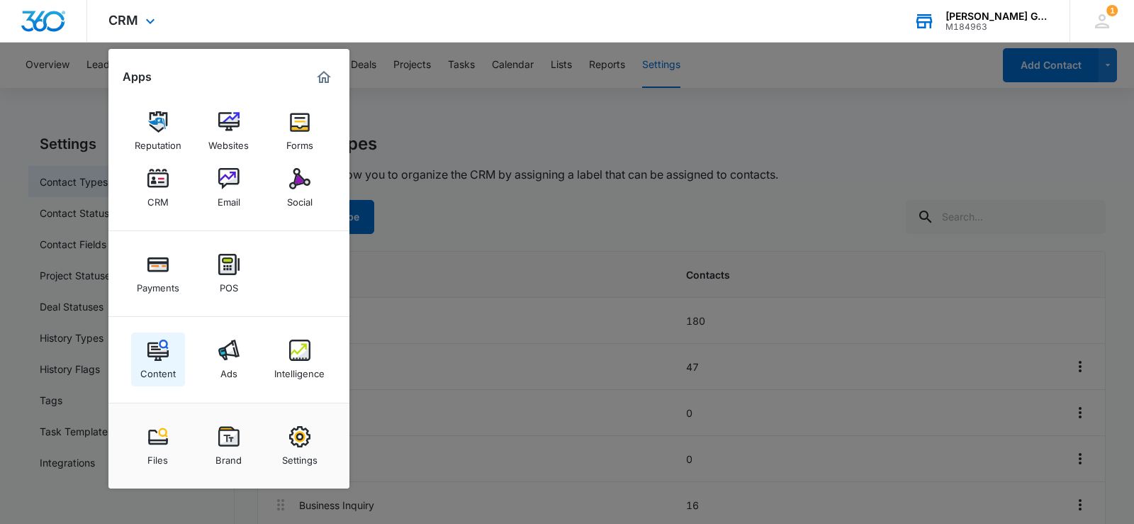
click at [157, 343] on img at bounding box center [157, 350] width 21 height 21
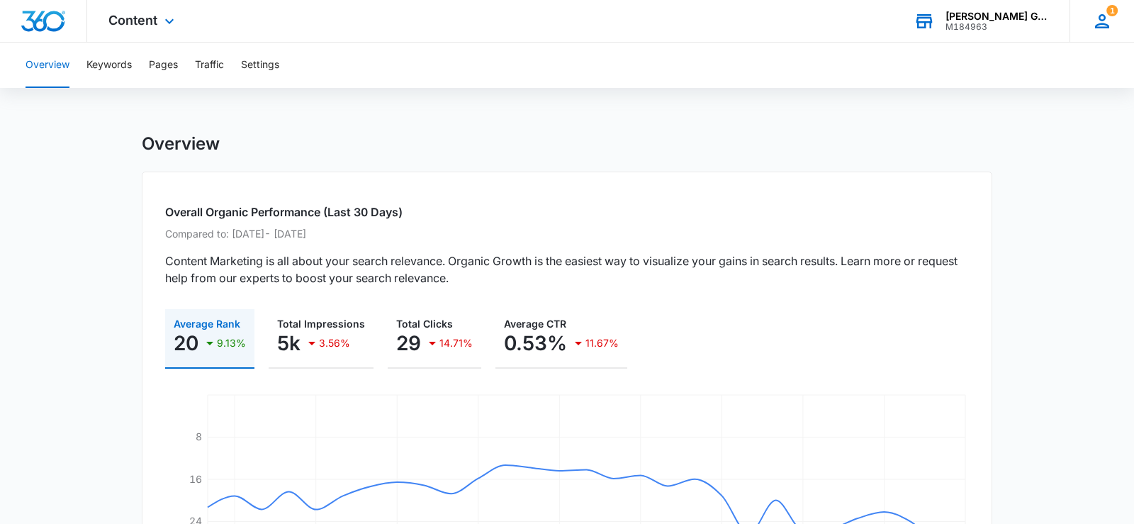
click at [1107, 24] on icon at bounding box center [1102, 21] width 14 height 14
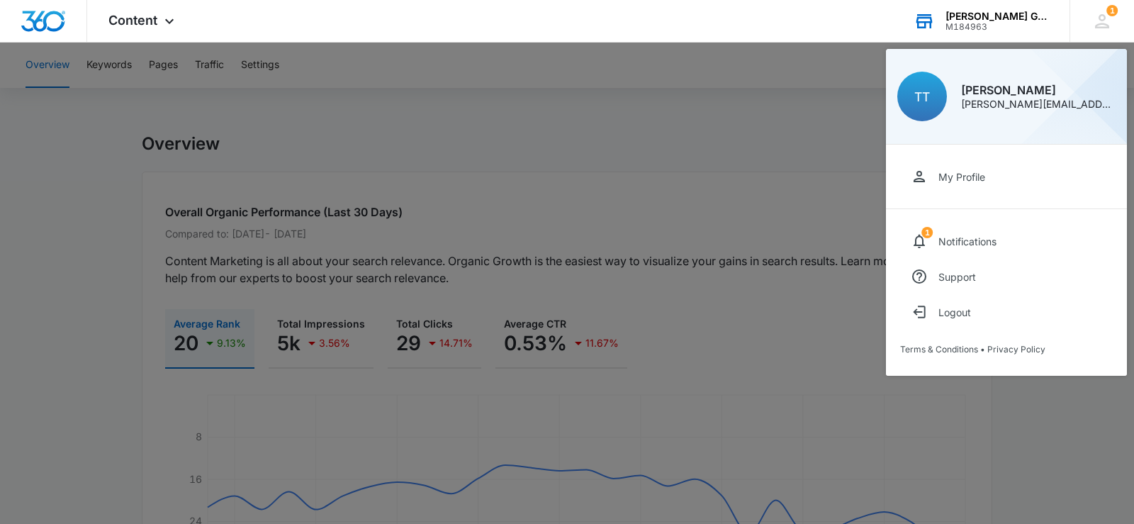
click at [821, 150] on div at bounding box center [567, 262] width 1134 height 524
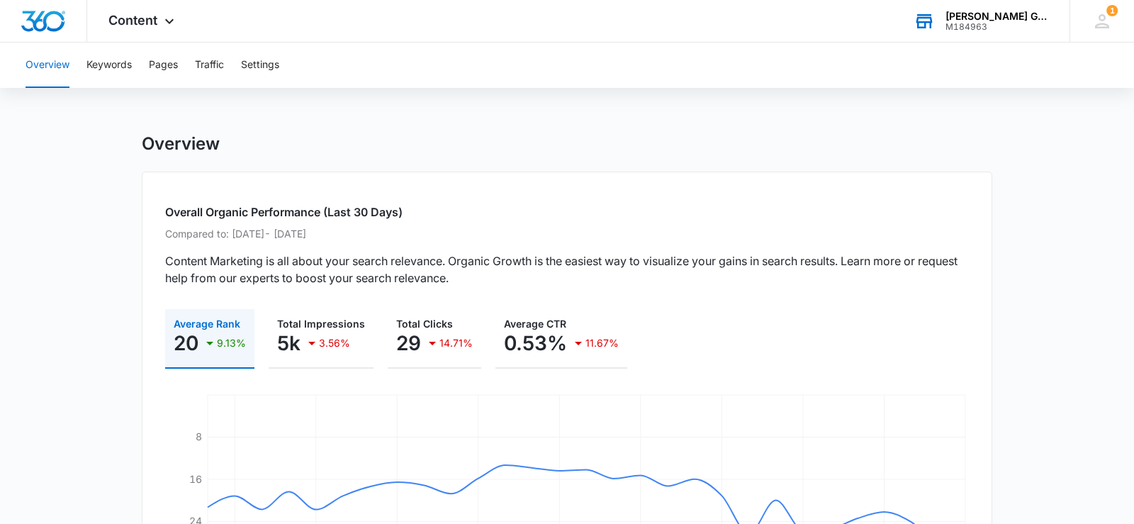
click at [944, 26] on div "[PERSON_NAME] Garage Doors Installation And Service LLC M184963 Your Accounts V…" at bounding box center [981, 21] width 177 height 42
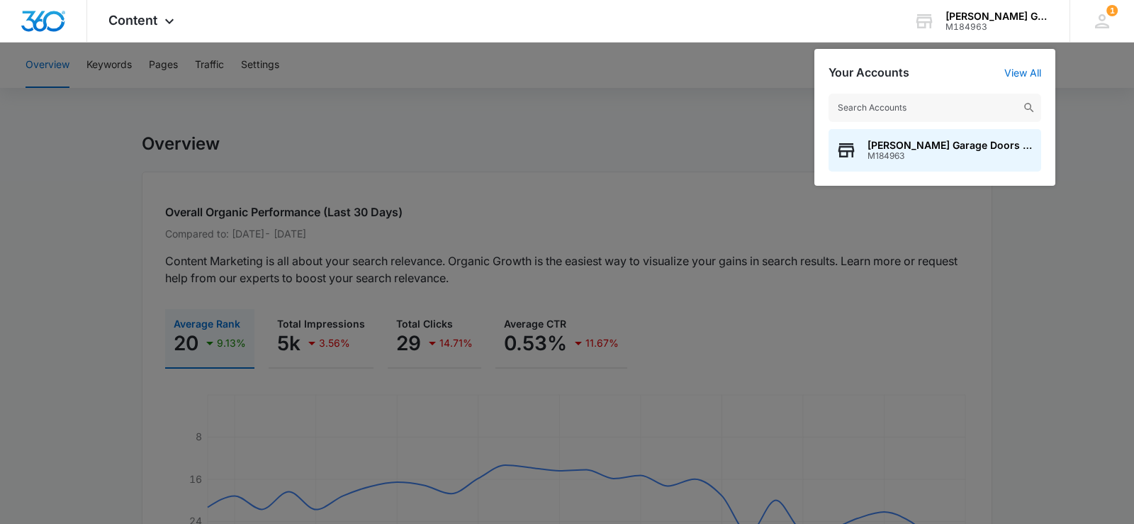
click at [664, 152] on div at bounding box center [567, 262] width 1134 height 524
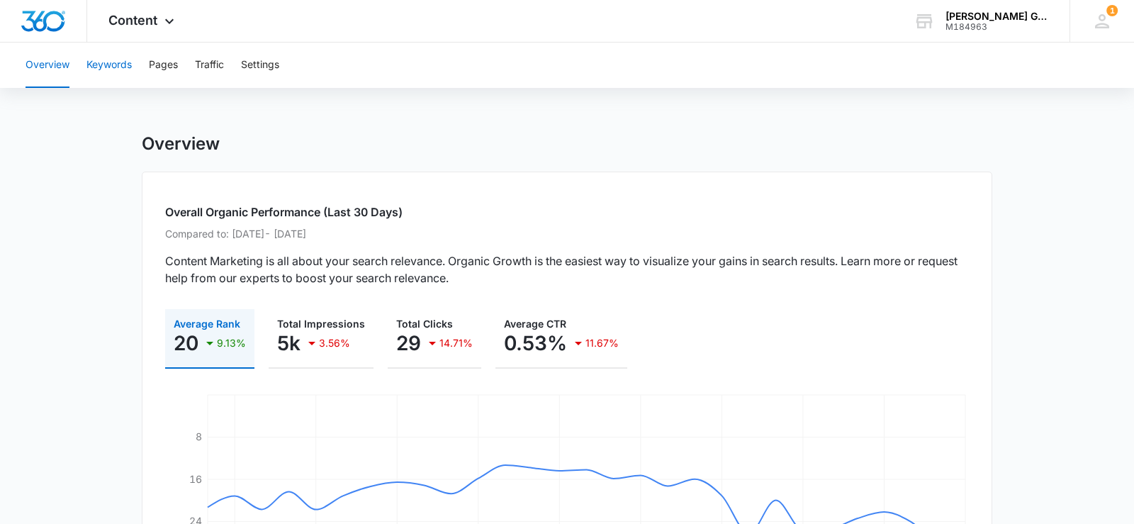
click at [111, 77] on button "Keywords" at bounding box center [108, 65] width 45 height 45
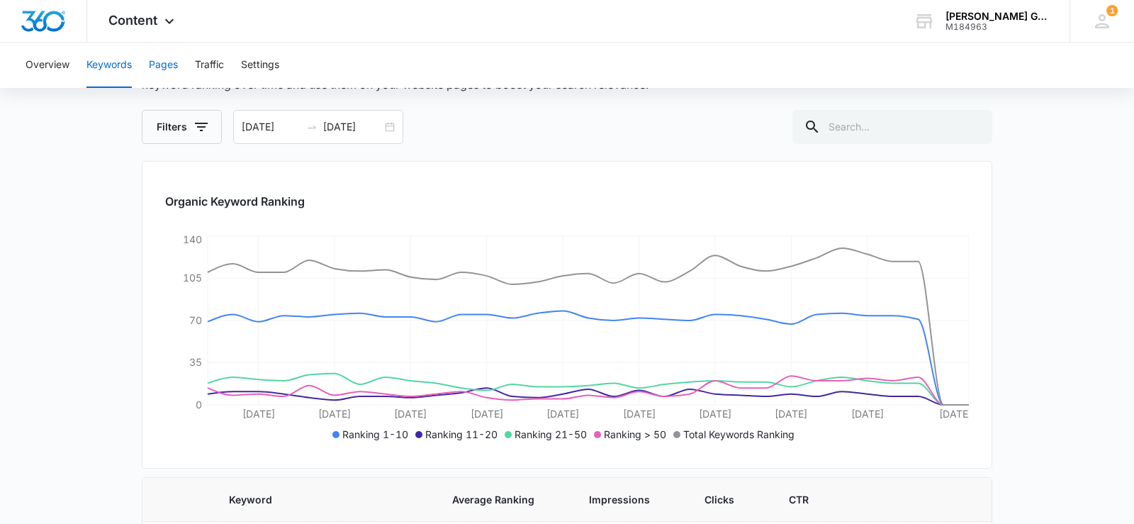
scroll to position [579, 0]
